Goal: Navigation & Orientation: Find specific page/section

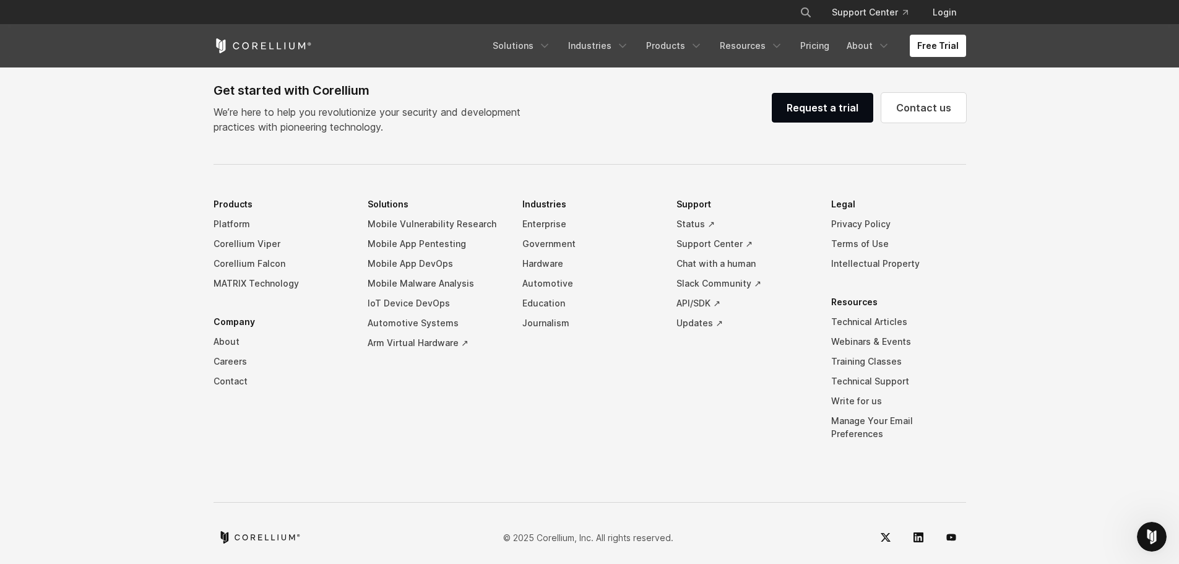
scroll to position [2907, 0]
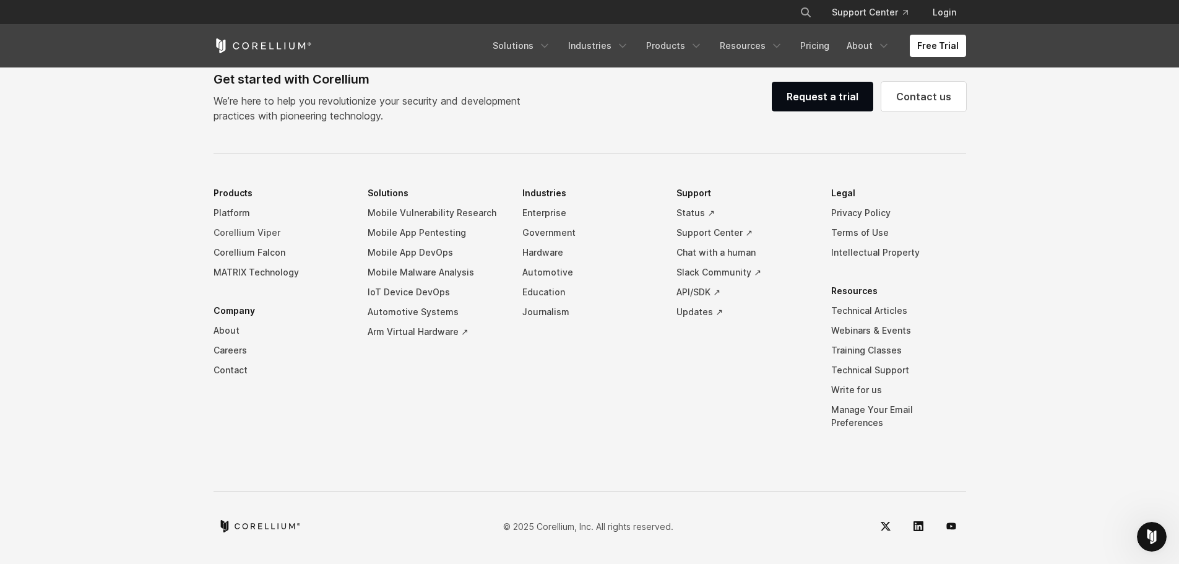
click at [231, 243] on link "Corellium Viper" at bounding box center [280, 233] width 135 height 20
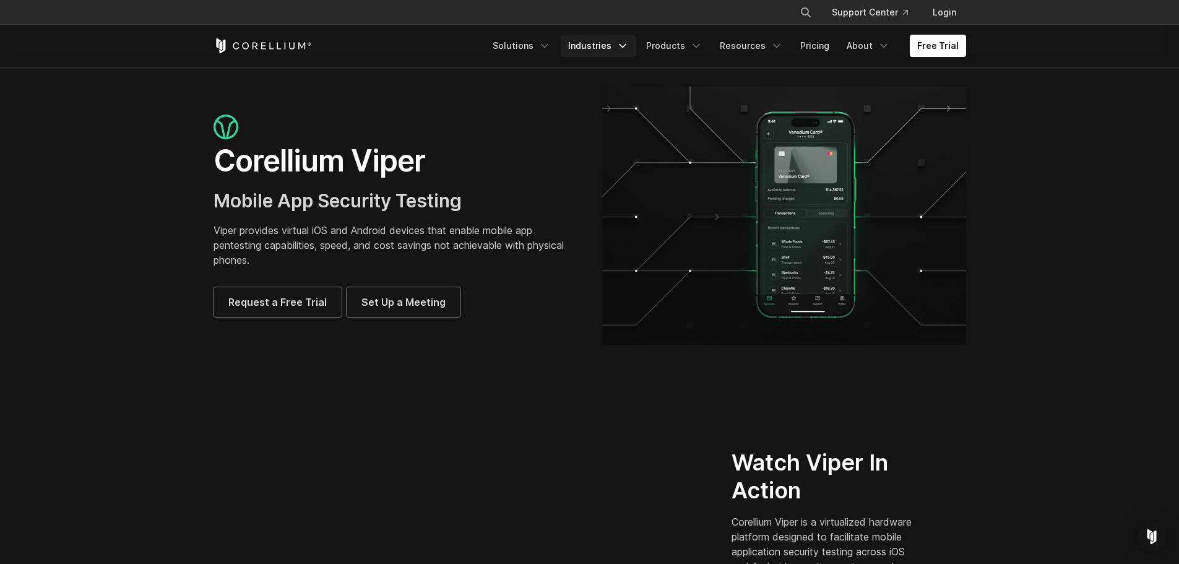
click at [599, 40] on link "Industries" at bounding box center [598, 46] width 75 height 22
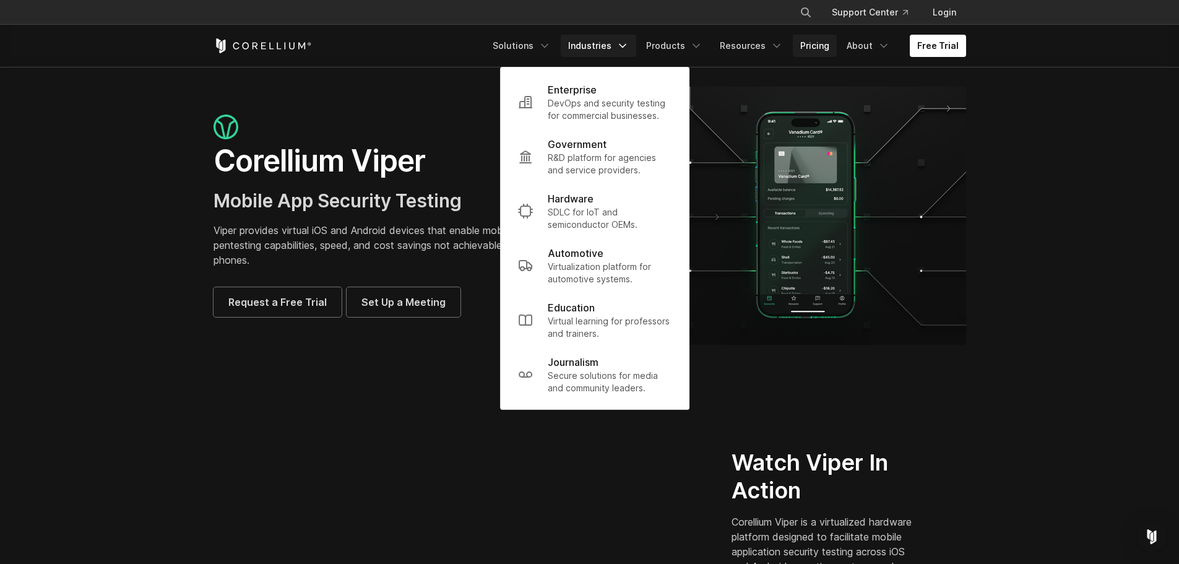
click at [816, 48] on link "Pricing" at bounding box center [815, 46] width 44 height 22
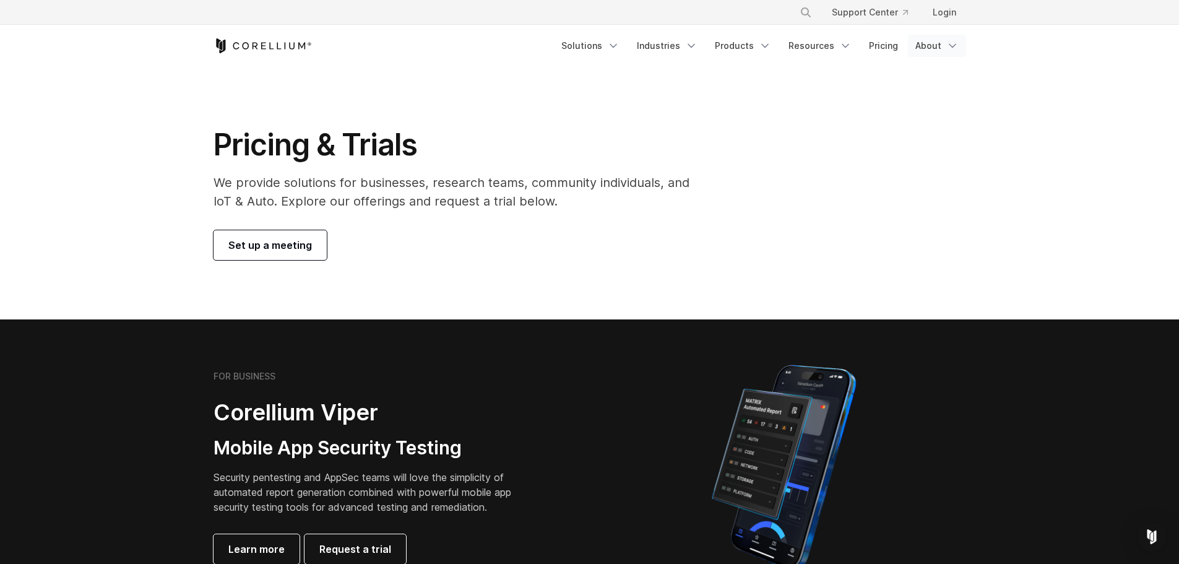
click at [935, 44] on link "About" at bounding box center [937, 46] width 58 height 22
click at [819, 49] on link "Resources" at bounding box center [820, 46] width 78 height 22
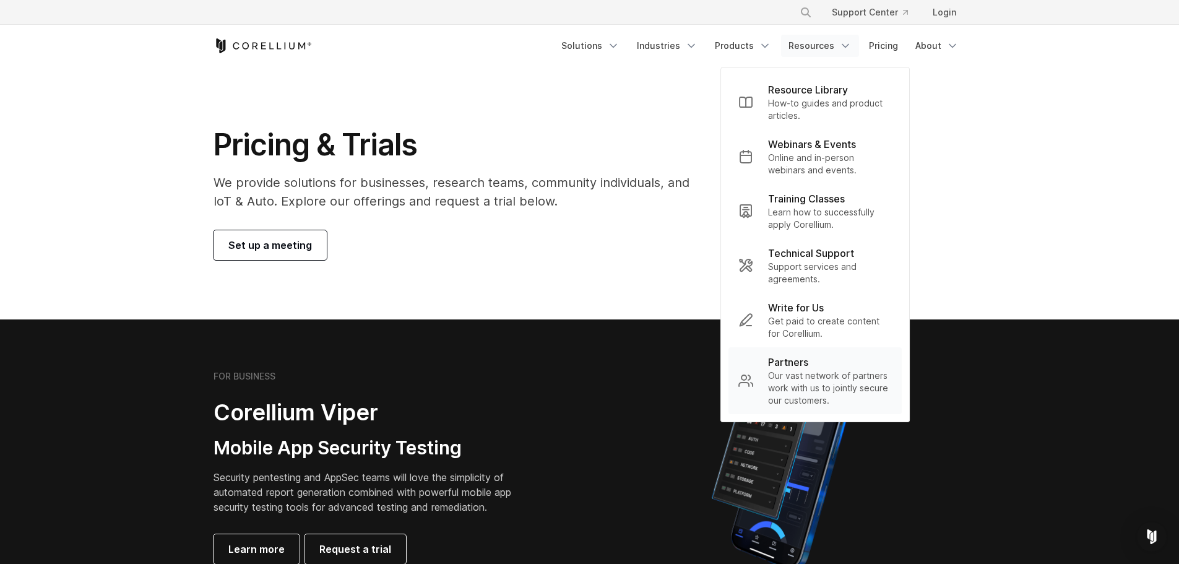
click at [790, 367] on p "Partners" at bounding box center [788, 362] width 40 height 15
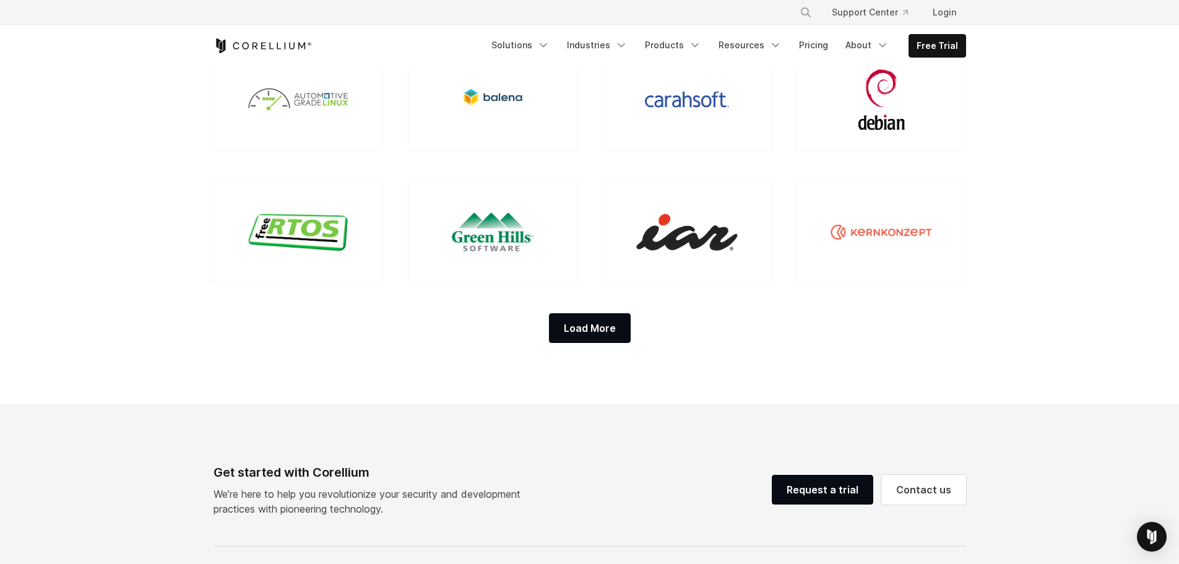
scroll to position [1163, 0]
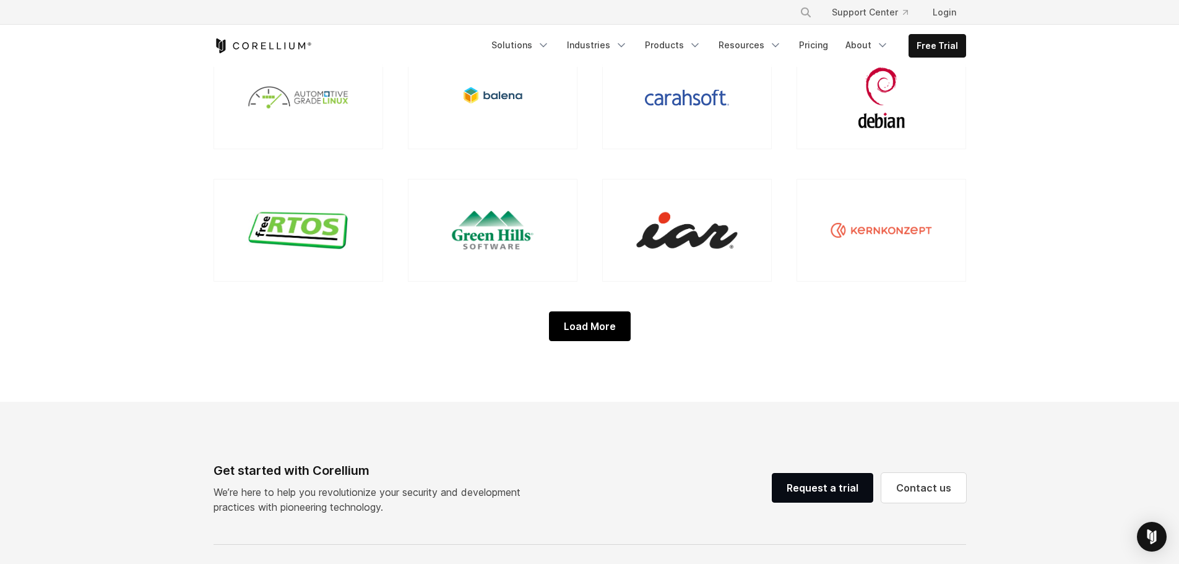
click at [598, 327] on div "Load More" at bounding box center [590, 326] width 82 height 30
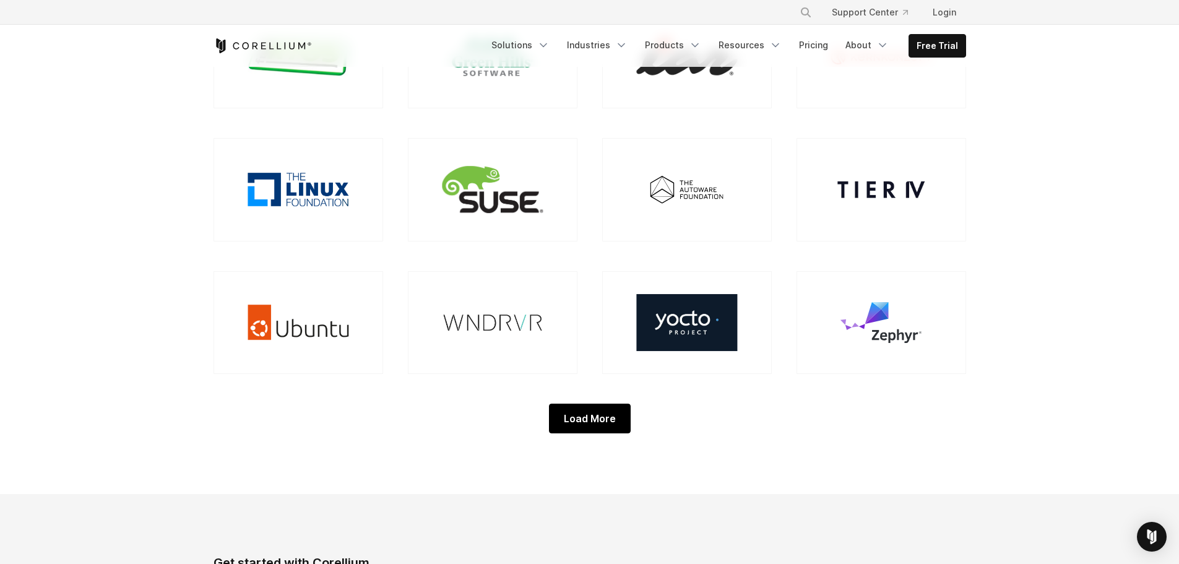
scroll to position [1361, 0]
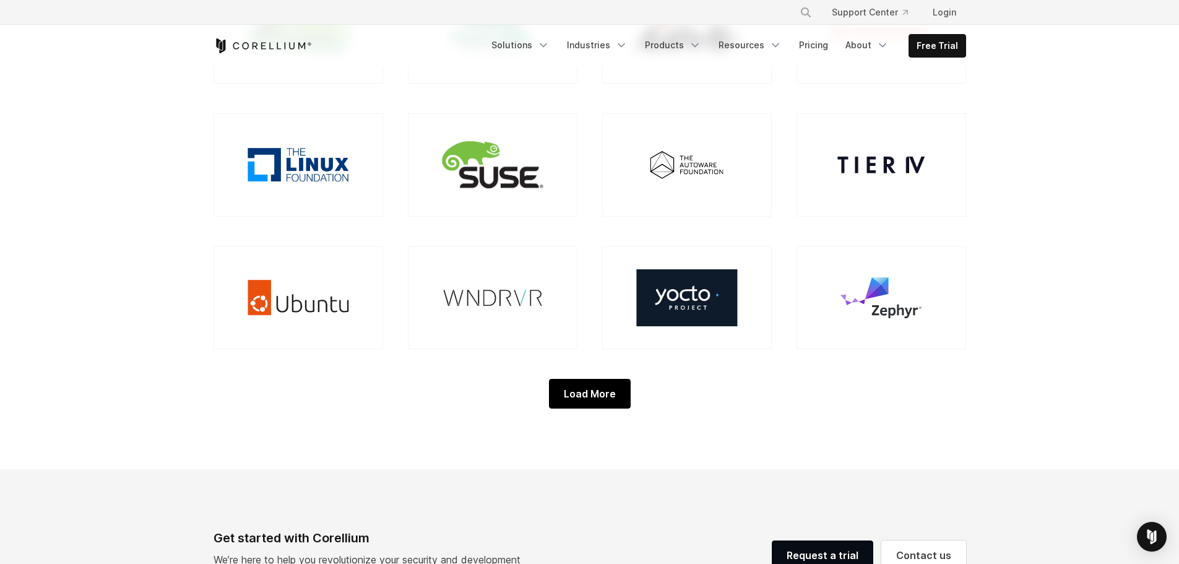
click at [587, 387] on div "Load More" at bounding box center [590, 394] width 82 height 30
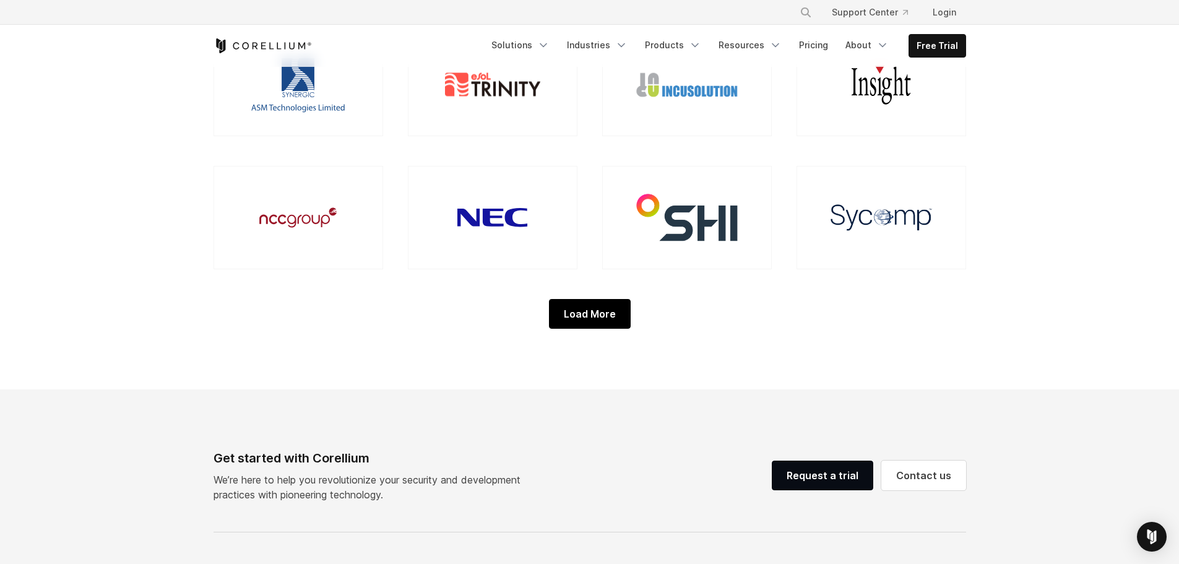
scroll to position [1708, 0]
click at [583, 317] on div "Load More" at bounding box center [590, 313] width 82 height 30
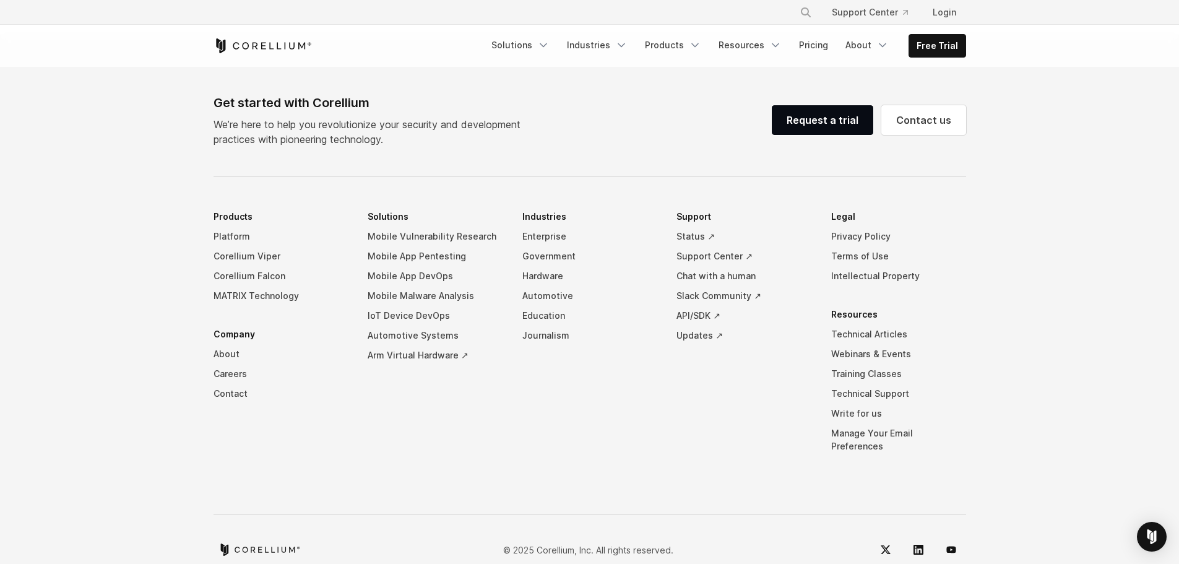
scroll to position [2177, 0]
